Goal: Transaction & Acquisition: Purchase product/service

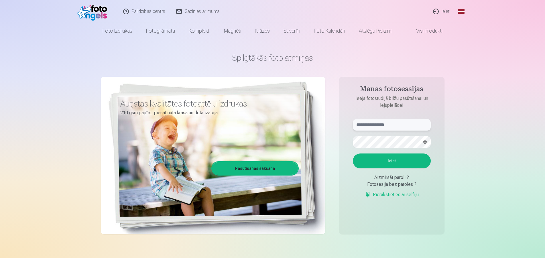
click at [387, 124] on input "text" at bounding box center [392, 124] width 78 height 11
type input "**********"
click at [399, 158] on button "Ieiet" at bounding box center [392, 161] width 78 height 15
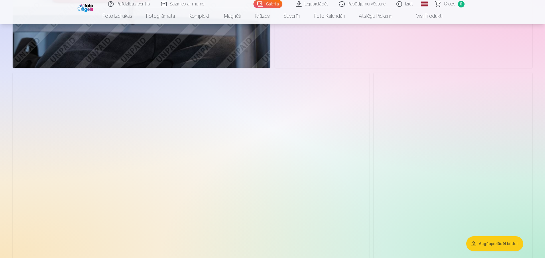
scroll to position [1959, 0]
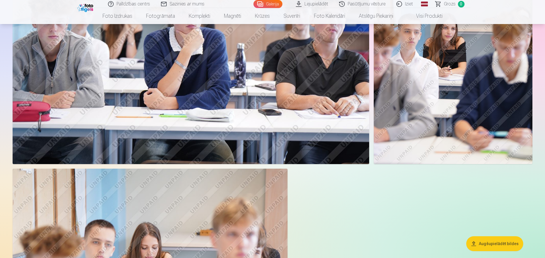
click at [495, 244] on button "Augšupielādēt bildes" at bounding box center [495, 243] width 57 height 15
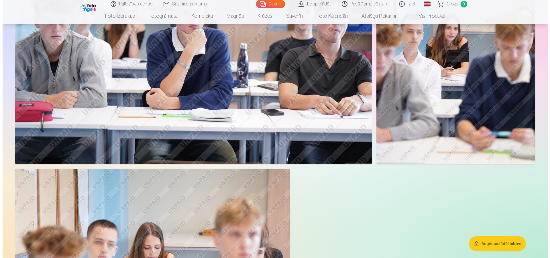
scroll to position [1976, 0]
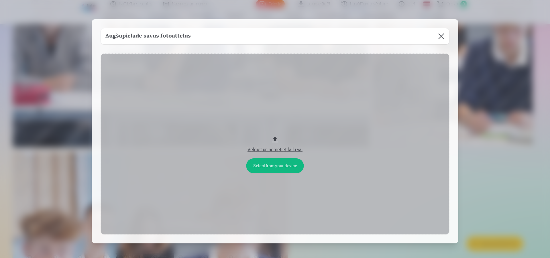
click at [276, 149] on div "Velciet un nometiet failu vai" at bounding box center [275, 149] width 337 height 7
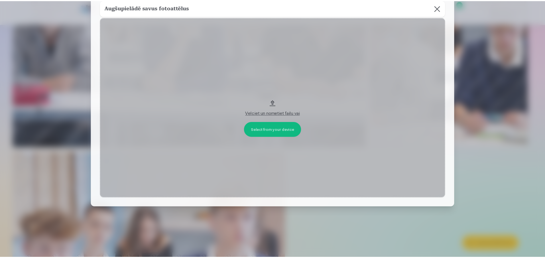
scroll to position [0, 0]
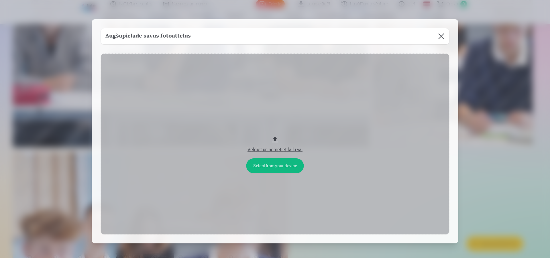
click at [266, 167] on button "Velciet un nometiet failu vai" at bounding box center [275, 144] width 349 height 181
click at [150, 34] on h5 "Augšupielādē savus fotoattēlus" at bounding box center [147, 36] width 85 height 8
click at [441, 35] on button at bounding box center [441, 36] width 16 height 16
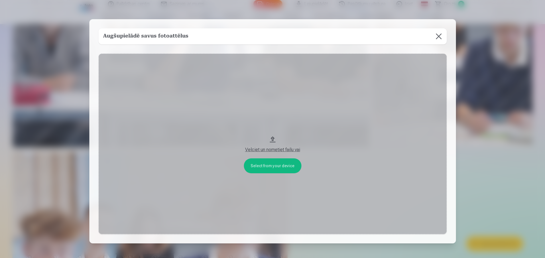
click at [441, 35] on div "Augšupielādē savus fotoattēlus Select from your device Velciet un nometiet fail…" at bounding box center [272, 131] width 367 height 224
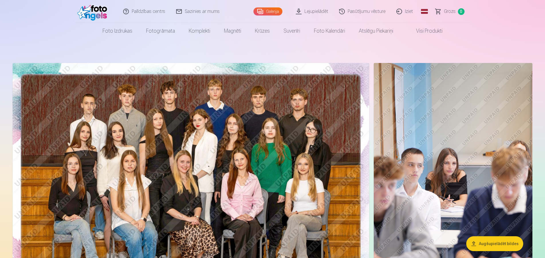
click at [274, 12] on link "Galerija" at bounding box center [268, 11] width 29 height 8
click at [203, 152] on img at bounding box center [191, 182] width 357 height 238
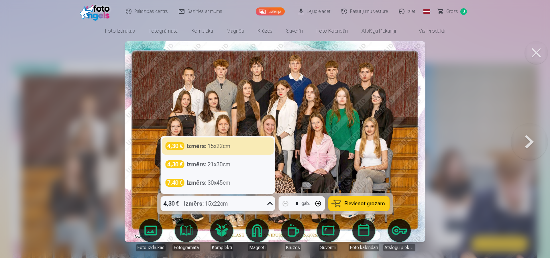
click at [270, 204] on icon at bounding box center [269, 203] width 5 height 3
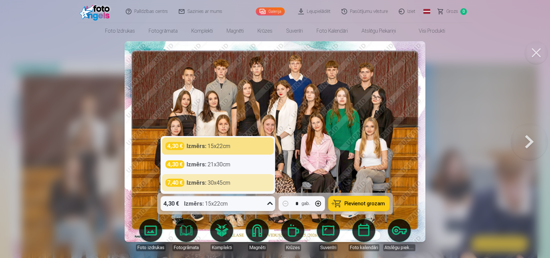
click at [496, 110] on div at bounding box center [275, 129] width 550 height 258
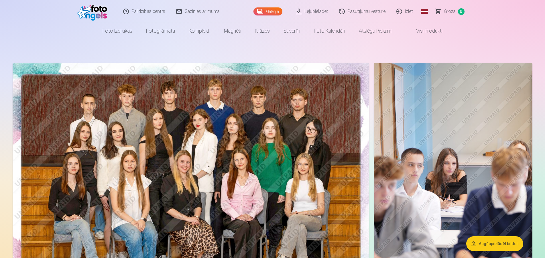
click at [240, 152] on img at bounding box center [191, 182] width 357 height 238
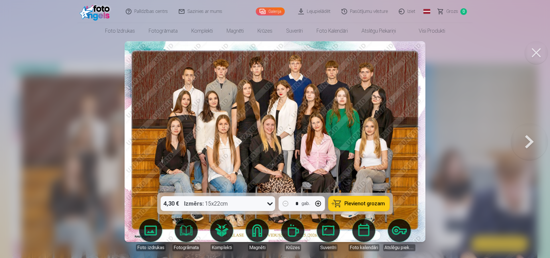
click at [354, 206] on span "Pievienot grozam" at bounding box center [365, 203] width 40 height 5
click at [277, 13] on link "Galerija" at bounding box center [270, 11] width 29 height 8
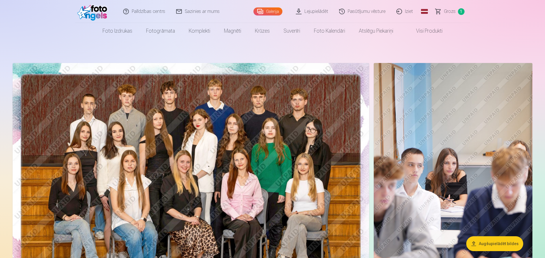
click at [440, 141] on img at bounding box center [453, 182] width 159 height 238
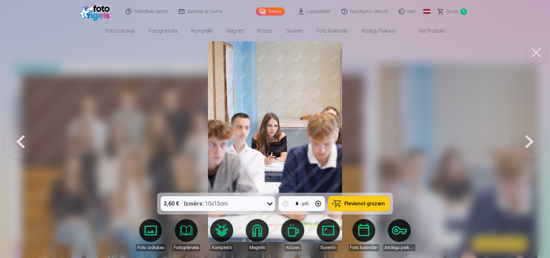
click at [525, 141] on button at bounding box center [529, 141] width 37 height 91
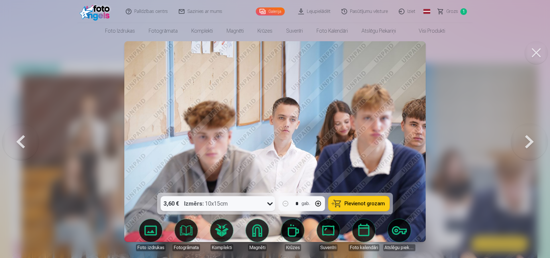
click at [525, 141] on button at bounding box center [529, 141] width 37 height 91
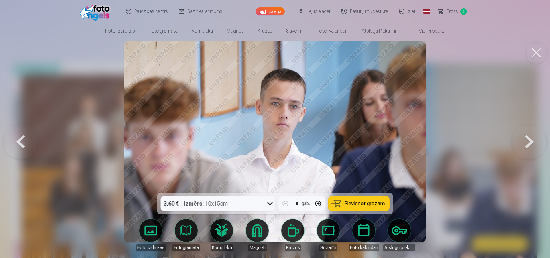
click at [526, 140] on button at bounding box center [529, 141] width 37 height 91
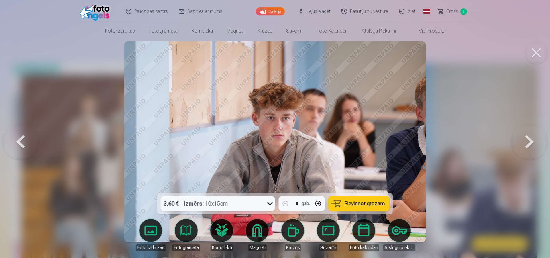
click at [527, 141] on button at bounding box center [529, 141] width 37 height 91
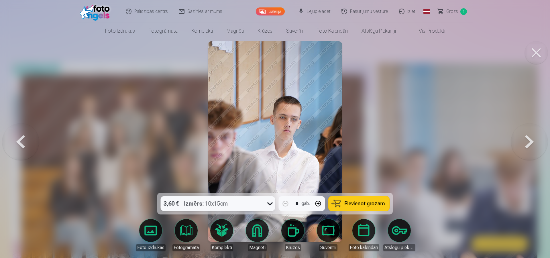
click at [527, 141] on button at bounding box center [529, 141] width 37 height 91
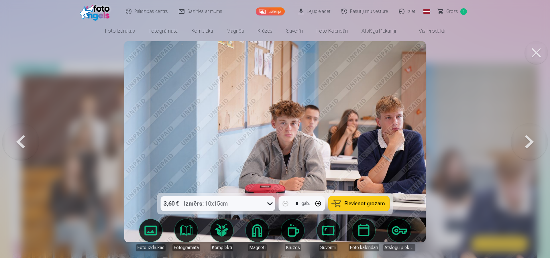
click at [527, 141] on button at bounding box center [529, 141] width 37 height 91
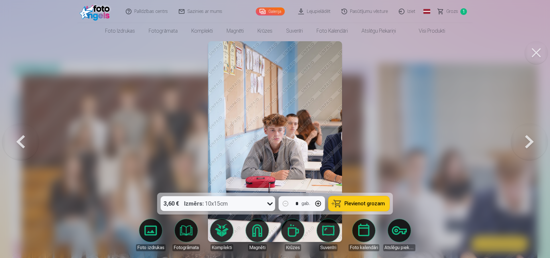
click at [527, 141] on button at bounding box center [529, 141] width 37 height 91
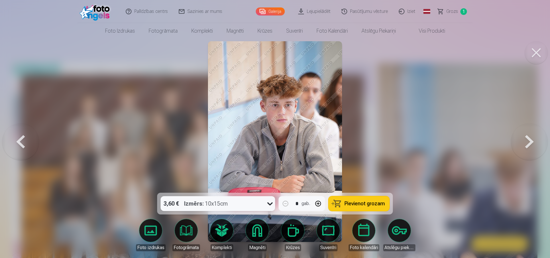
click at [306, 144] on img at bounding box center [275, 141] width 134 height 201
click at [529, 140] on button at bounding box center [529, 141] width 37 height 91
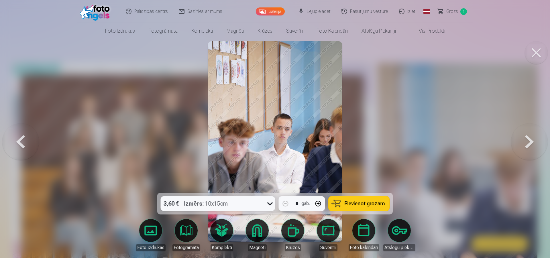
click at [529, 140] on button at bounding box center [529, 141] width 37 height 91
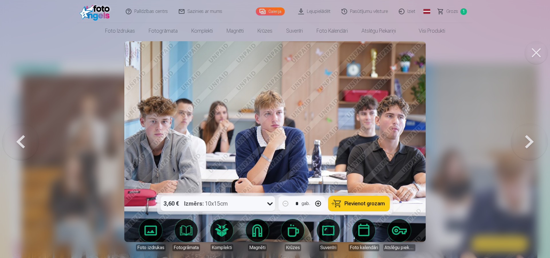
click at [529, 140] on button at bounding box center [529, 141] width 37 height 91
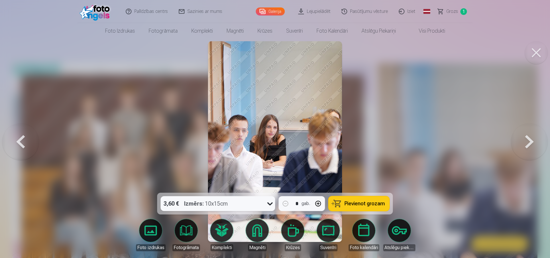
click at [529, 140] on button at bounding box center [529, 141] width 37 height 91
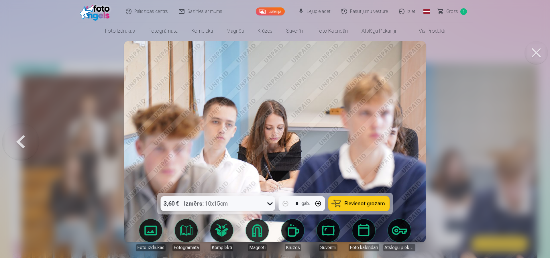
click at [453, 12] on span "Grozs" at bounding box center [453, 11] width 12 height 7
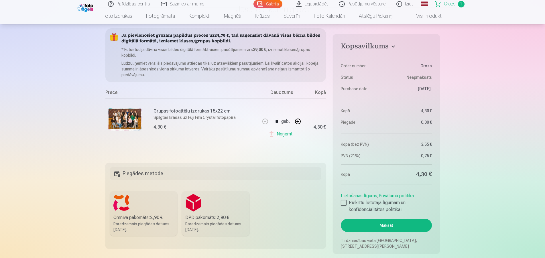
scroll to position [58, 0]
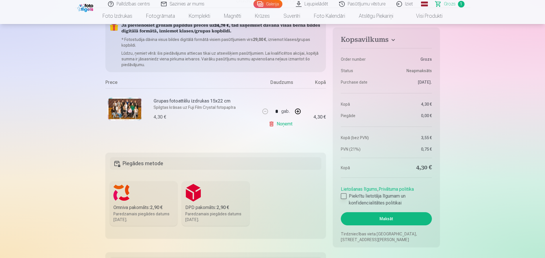
click at [342, 196] on div at bounding box center [344, 196] width 6 height 6
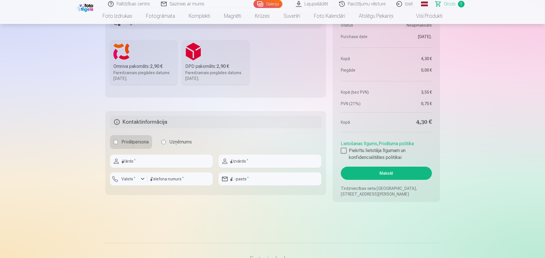
scroll to position [205, 0]
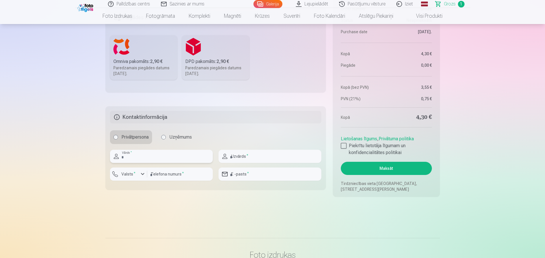
click at [142, 156] on input "text" at bounding box center [161, 156] width 103 height 13
click at [389, 167] on button "Maksāt" at bounding box center [386, 168] width 91 height 13
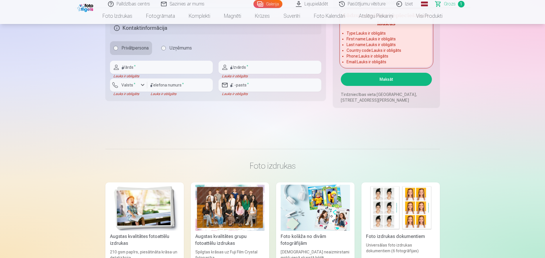
scroll to position [263, 0]
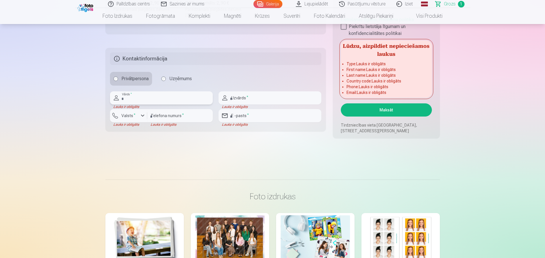
click at [145, 97] on input "text" at bounding box center [161, 97] width 103 height 13
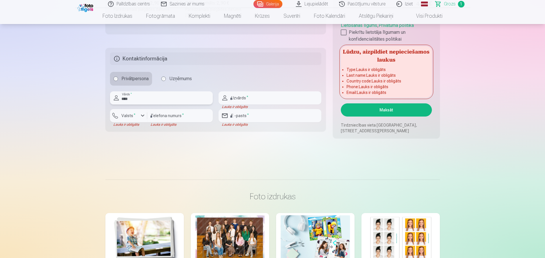
type input "****"
click at [243, 97] on input "text" at bounding box center [270, 97] width 103 height 13
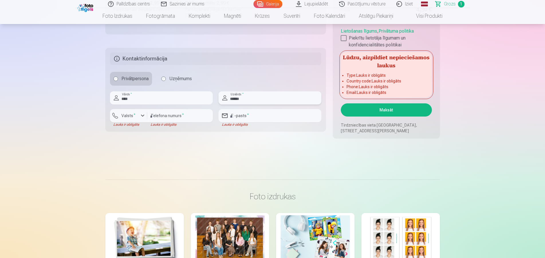
type input "******"
click at [142, 116] on div "button" at bounding box center [142, 115] width 7 height 7
click at [148, 129] on li "+371 Latvija" at bounding box center [135, 129] width 41 height 11
click at [157, 115] on input "number" at bounding box center [180, 115] width 66 height 13
type input "**"
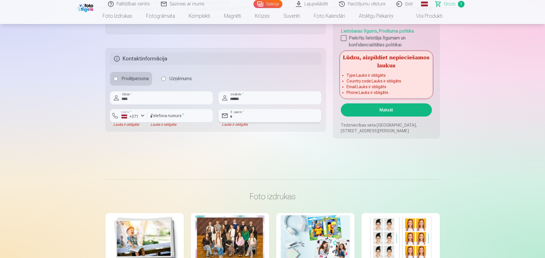
click at [236, 118] on input "email" at bounding box center [270, 115] width 103 height 13
click at [235, 116] on input "email" at bounding box center [270, 115] width 103 height 13
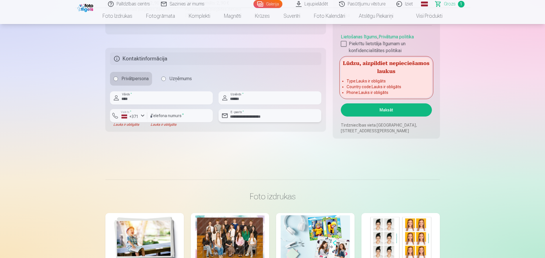
type input "**********"
click at [387, 109] on button "Maksāt" at bounding box center [386, 109] width 91 height 13
click at [158, 116] on input "number" at bounding box center [180, 115] width 66 height 13
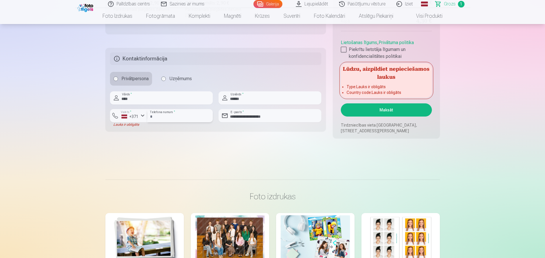
type input "********"
click at [377, 110] on button "Maksāt" at bounding box center [386, 109] width 91 height 13
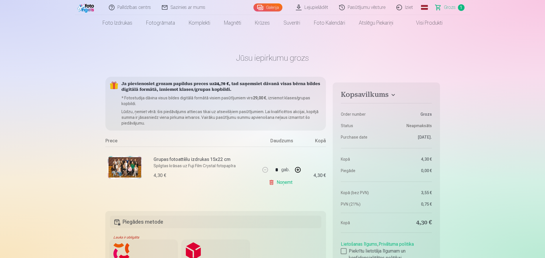
scroll to position [117, 0]
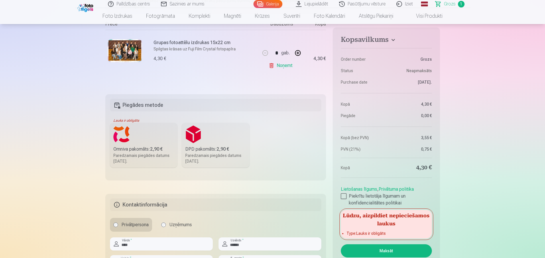
click at [209, 144] on label "DPD pakomāts : 2,90 € Paredzamais piegādes datums 1.11.2025." at bounding box center [216, 145] width 68 height 45
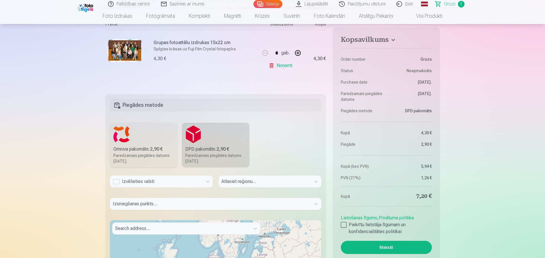
click at [158, 180] on div "Izvēlieties valsti" at bounding box center [156, 181] width 87 height 7
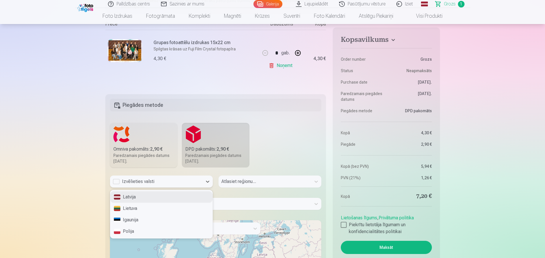
click at [138, 196] on div "Latvija" at bounding box center [161, 196] width 102 height 11
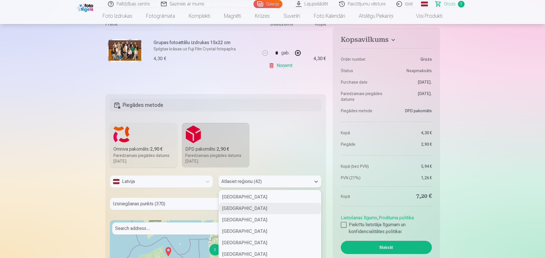
scroll to position [138, 0]
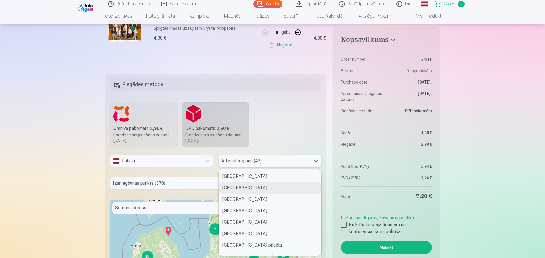
click at [246, 167] on div "42 results available. Use Up and Down to choose options, press Enter to select …" at bounding box center [270, 161] width 103 height 12
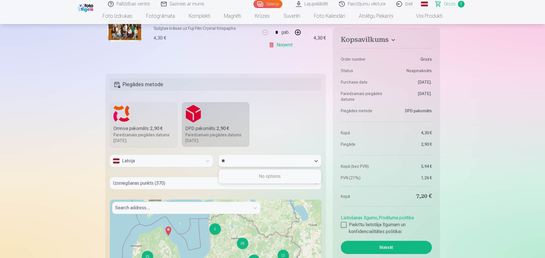
type input "*"
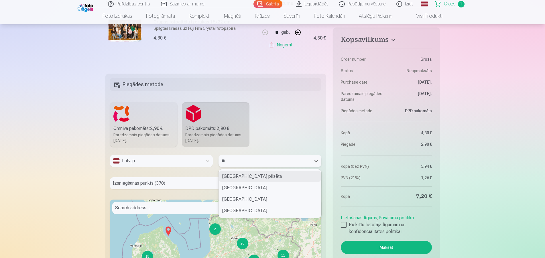
type input "***"
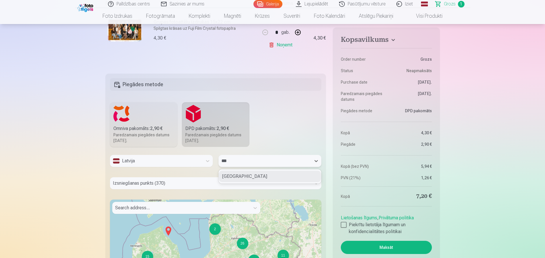
click at [243, 176] on div "Mārupes novads" at bounding box center [270, 176] width 102 height 11
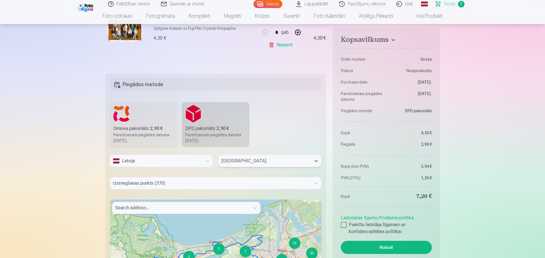
click at [144, 182] on div "Izsniegšanas punkts (370)" at bounding box center [216, 183] width 212 height 12
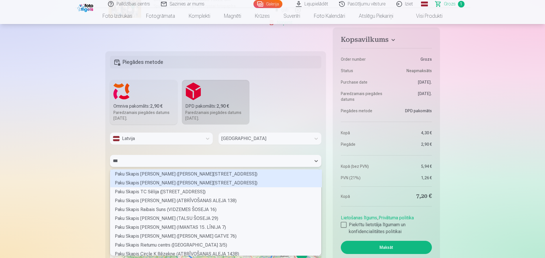
scroll to position [48, 206]
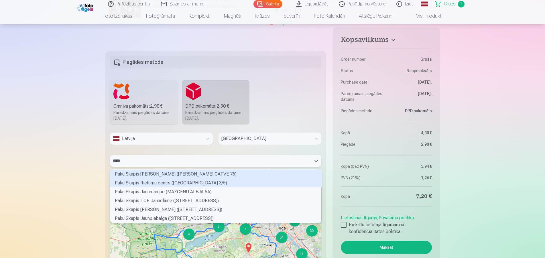
type input "*****"
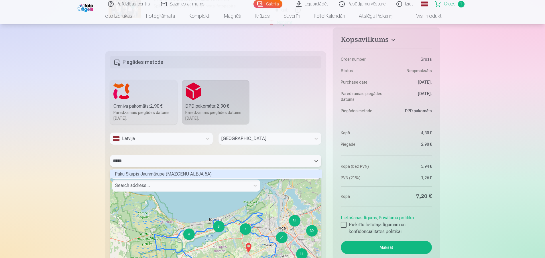
click at [152, 174] on div "Paku Skapis Jaunmārupe (MAZCENU ALEJA 5A)" at bounding box center [216, 174] width 212 height 9
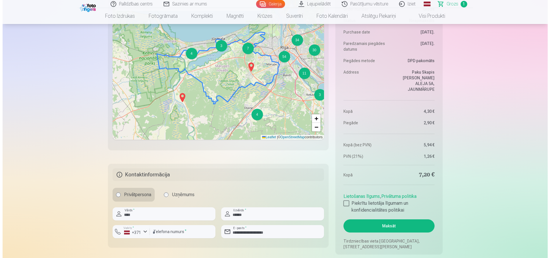
scroll to position [452, 0]
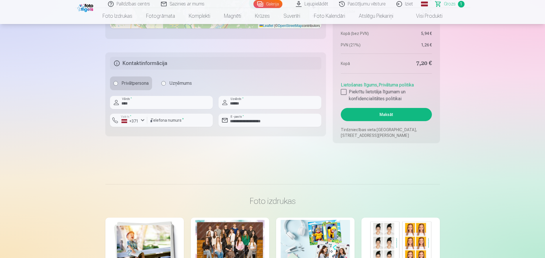
click at [384, 114] on button "Maksāt" at bounding box center [386, 114] width 91 height 13
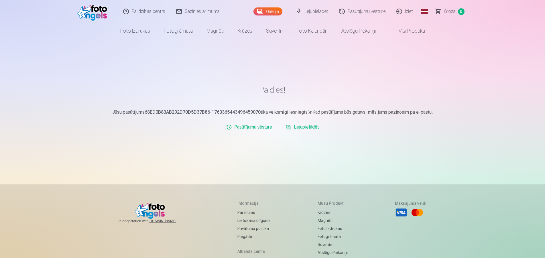
click at [408, 11] on link "Iziet" at bounding box center [406, 11] width 28 height 23
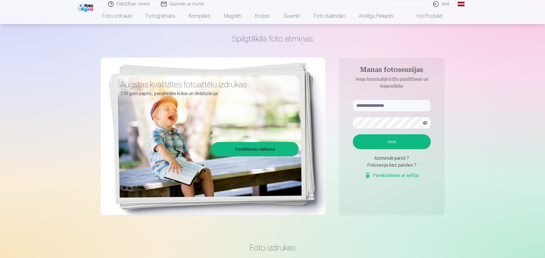
scroll to position [29, 0]
